Goal: Information Seeking & Learning: Learn about a topic

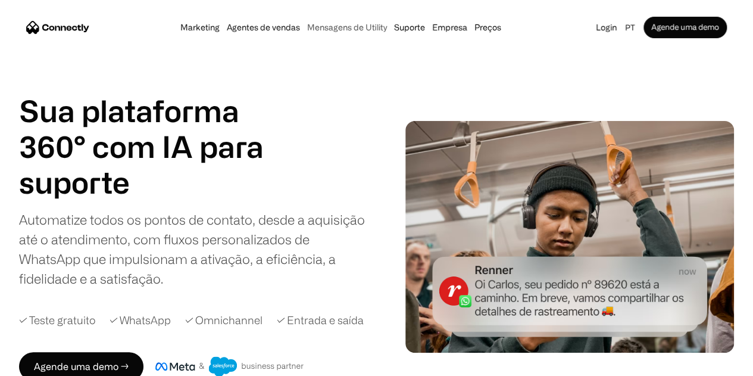
click at [341, 30] on link "Mensagens de Utility" at bounding box center [347, 28] width 87 height 10
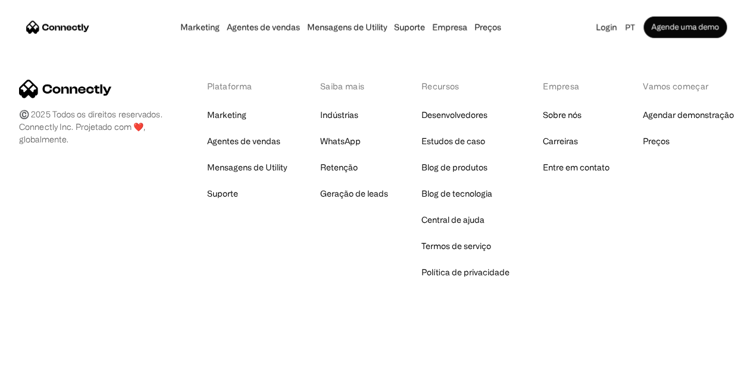
scroll to position [4014, 0]
click at [440, 219] on link "Central de ajuda" at bounding box center [453, 219] width 63 height 17
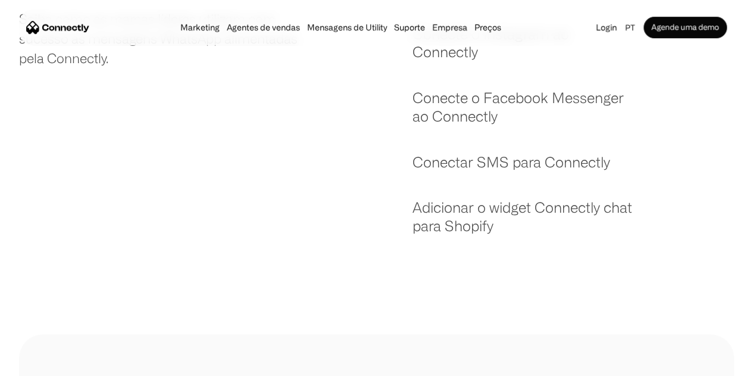
scroll to position [357, 0]
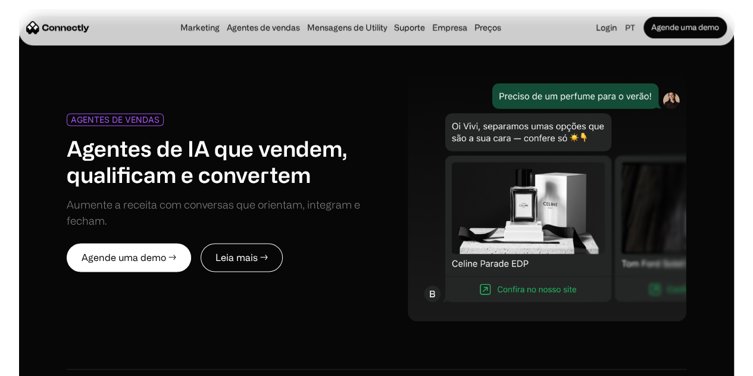
scroll to position [5371, 0]
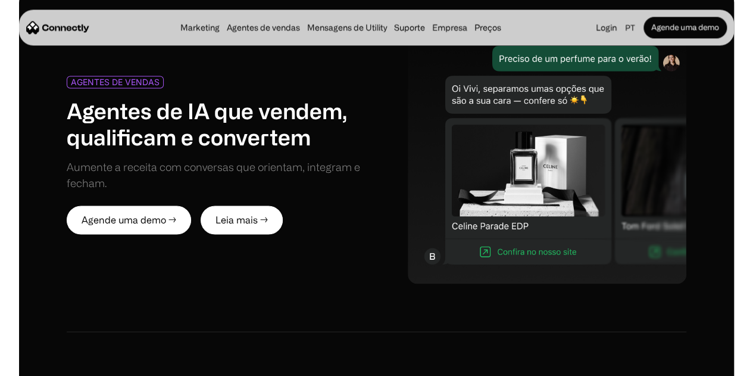
click at [282, 224] on link "Leia mais →" at bounding box center [242, 219] width 82 height 29
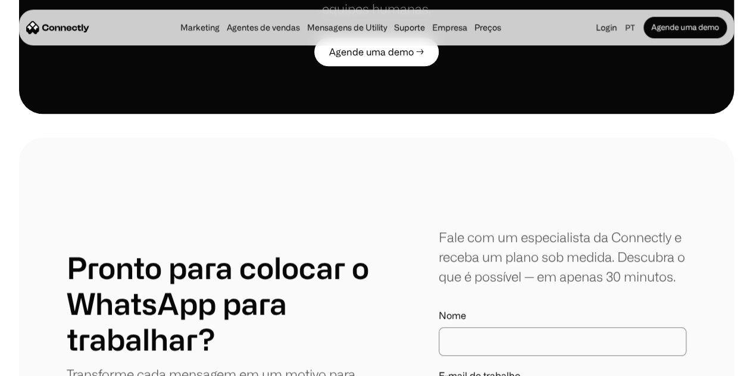
scroll to position [3013, 0]
